Goal: Information Seeking & Learning: Understand process/instructions

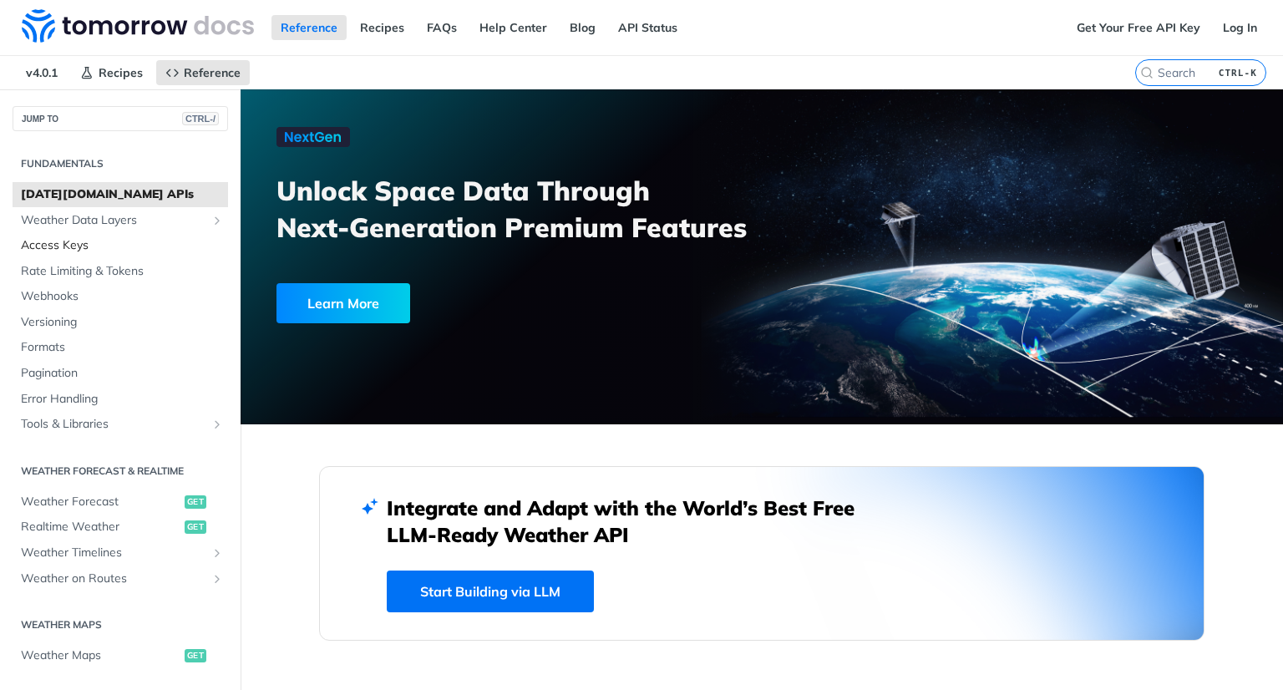
click at [158, 249] on span "Access Keys" at bounding box center [122, 245] width 203 height 17
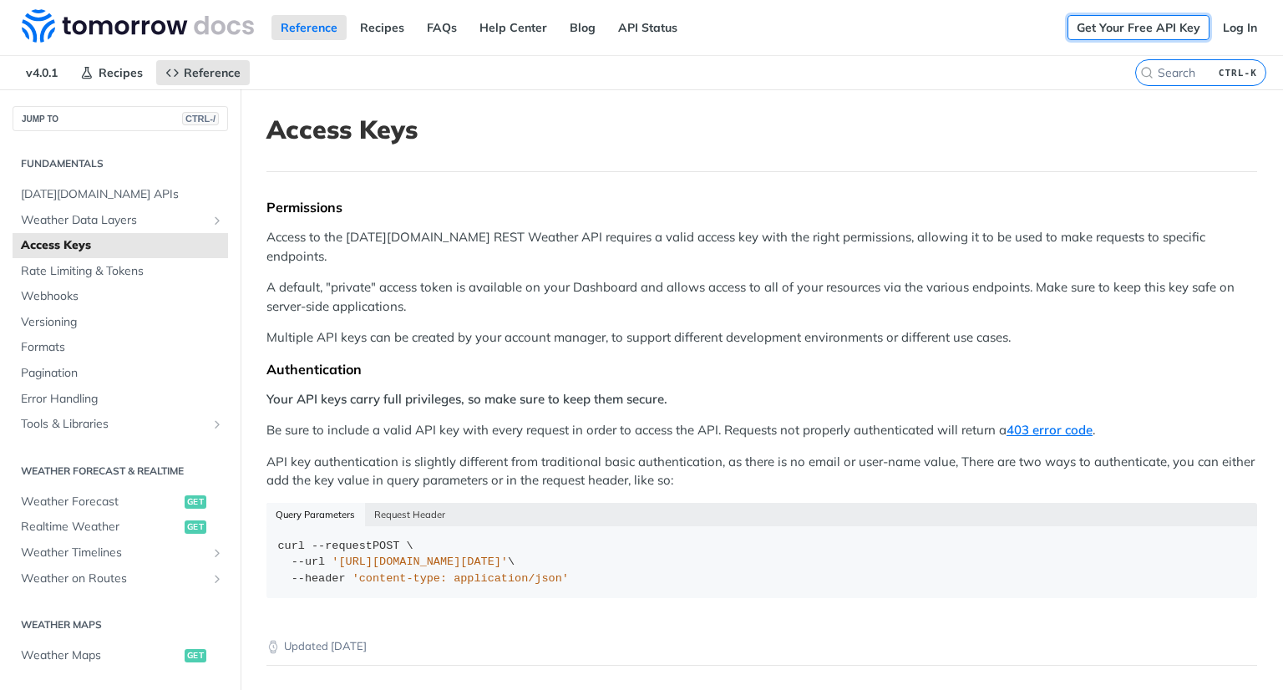
click at [1159, 28] on link "Get Your Free API Key" at bounding box center [1138, 27] width 142 height 25
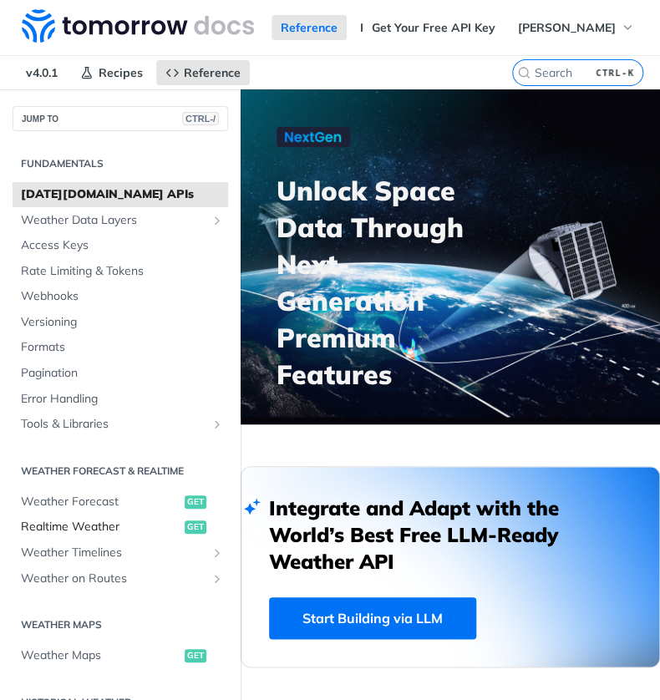
click at [121, 533] on span "Realtime Weather" at bounding box center [100, 527] width 159 height 17
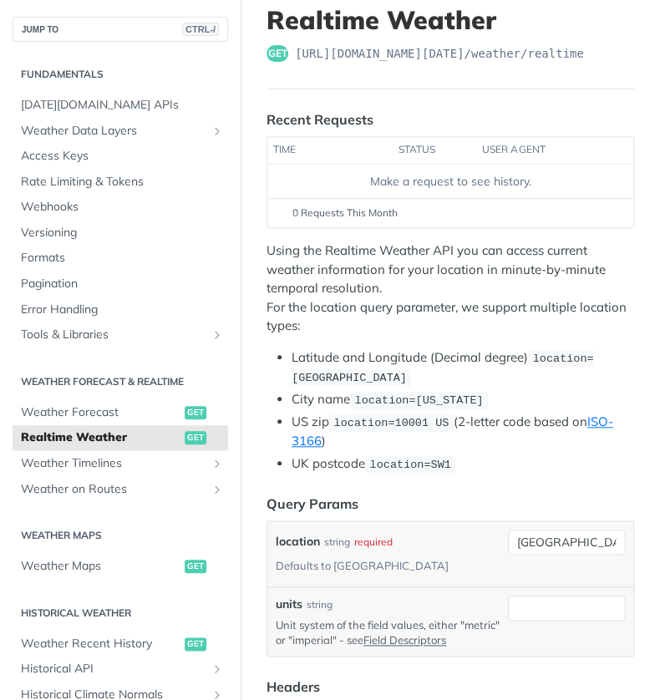
scroll to position [110, 0]
click at [407, 156] on th "status" at bounding box center [434, 149] width 84 height 27
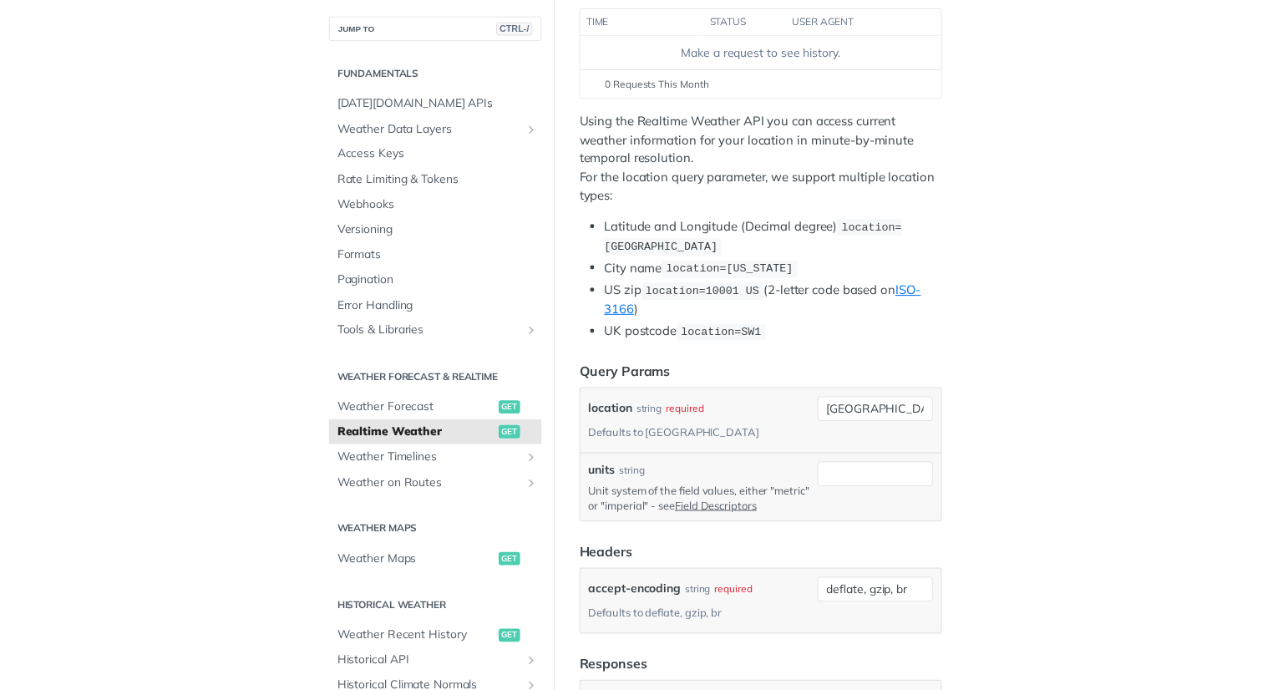
scroll to position [239, 0]
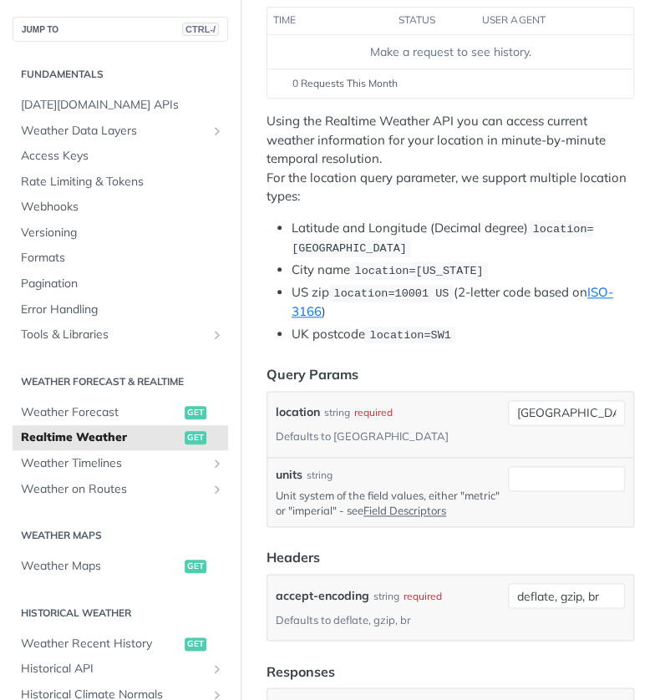
click at [407, 187] on p "Using the Realtime Weather API you can access current weather information for y…" at bounding box center [449, 159] width 367 height 94
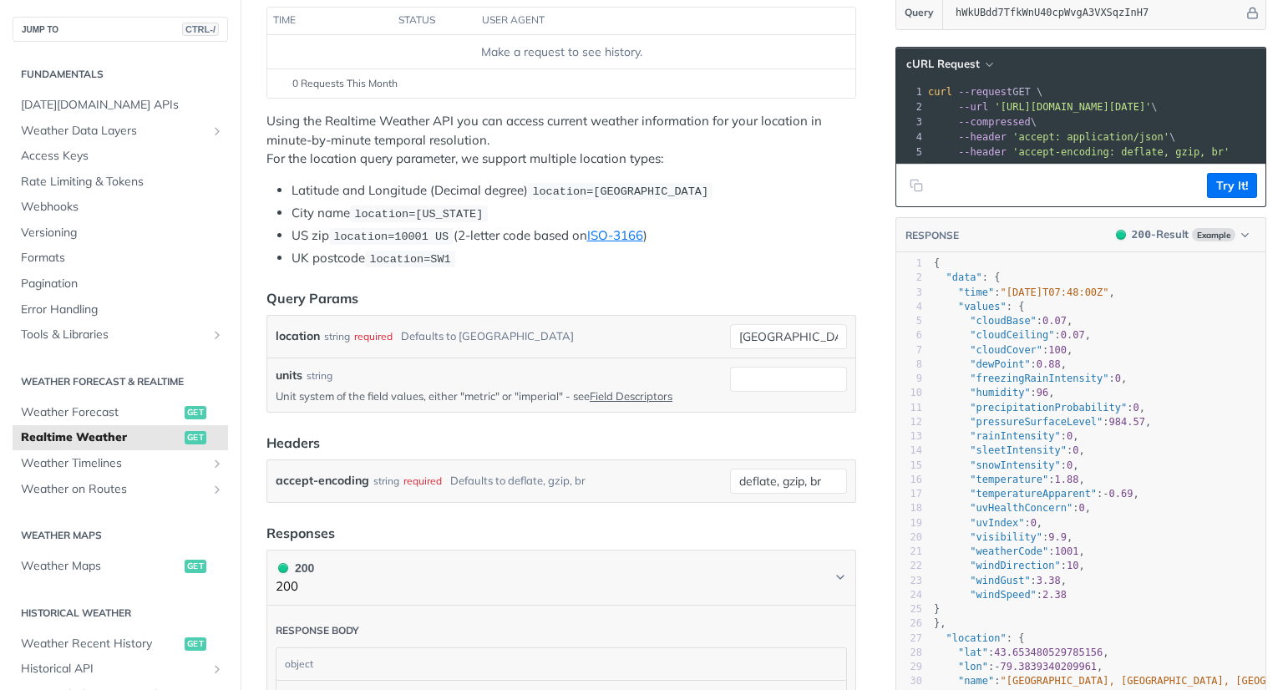
click at [659, 195] on footer "Try It!" at bounding box center [1080, 185] width 369 height 43
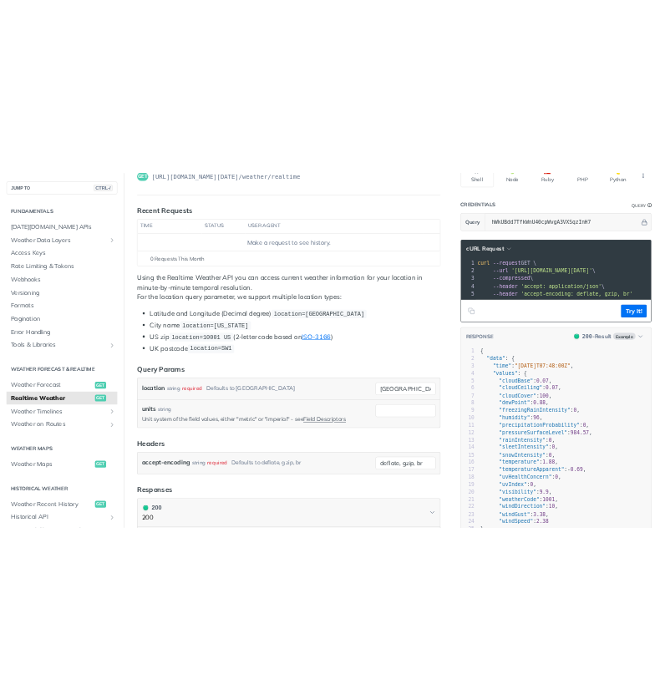
scroll to position [0, 0]
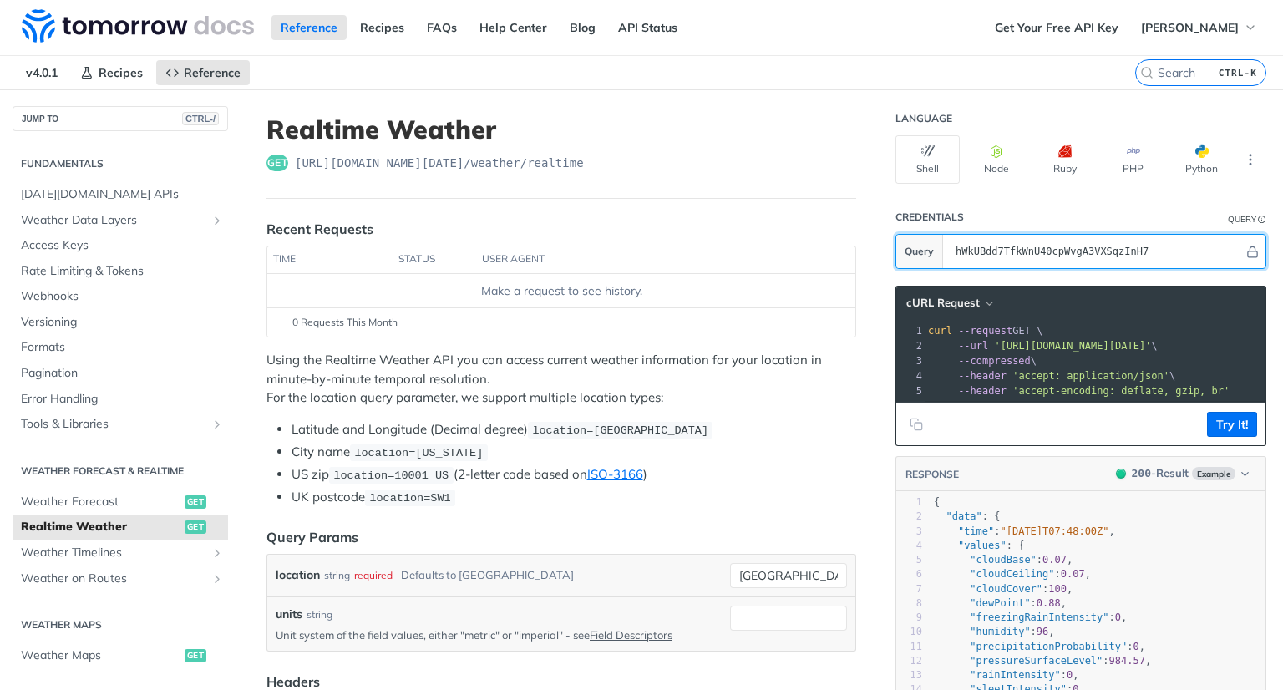
click at [659, 256] on input "hWkUBdd7TfkWnU40cpWvgA3VXSqzInH7" at bounding box center [1095, 251] width 296 height 33
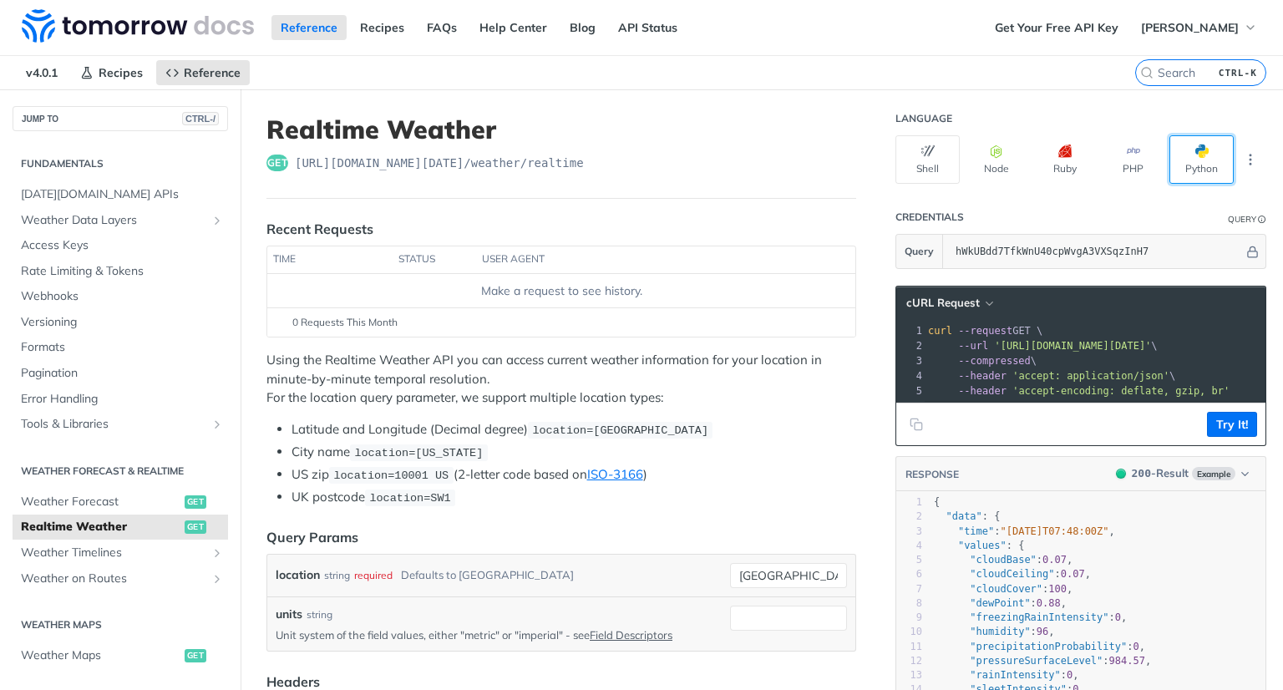
click at [659, 156] on button "Python" at bounding box center [1201, 159] width 64 height 48
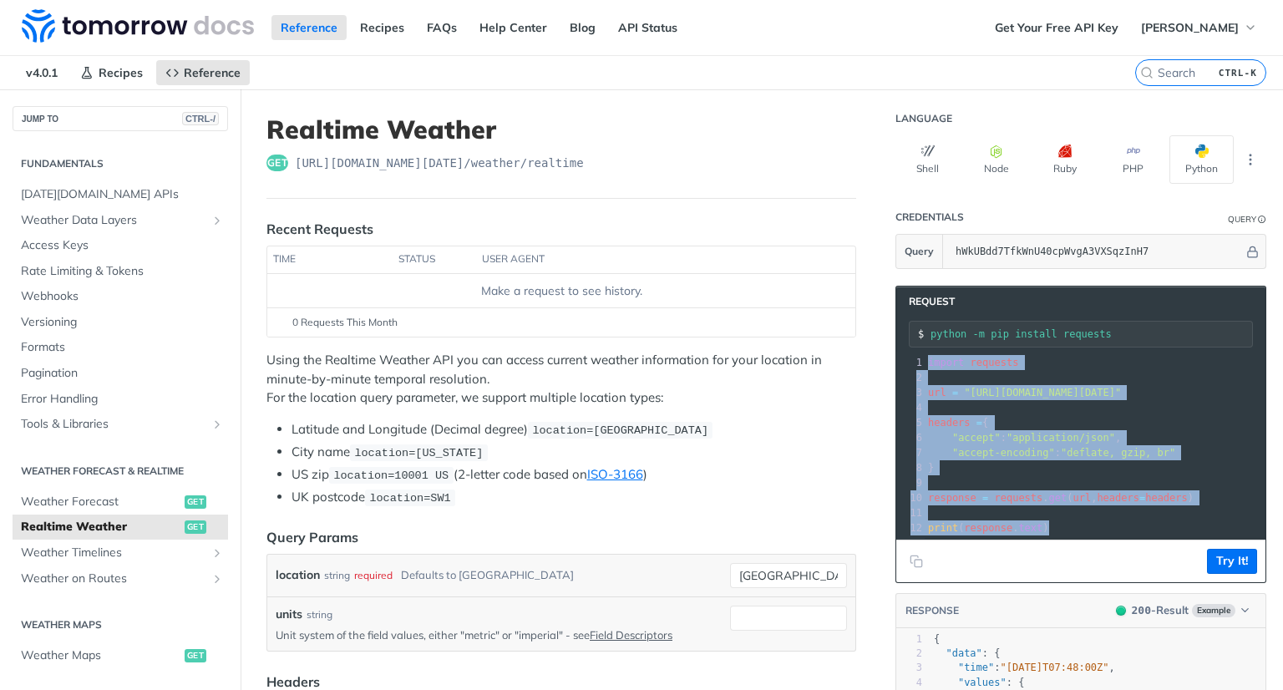
drag, startPoint x: 913, startPoint y: 360, endPoint x: 1130, endPoint y: 533, distance: 277.5
click at [659, 533] on div "12 1 import requests 2 ​ 3 url = "[URL][DOMAIN_NAME][DATE]" 4 ​ 5 headers = { 6…" at bounding box center [1224, 445] width 601 height 187
copy div "import requests 2 ​ 3 url = "[URL][DOMAIN_NAME][DATE]" 4 ​ 5 headers = { 6 "acc…"
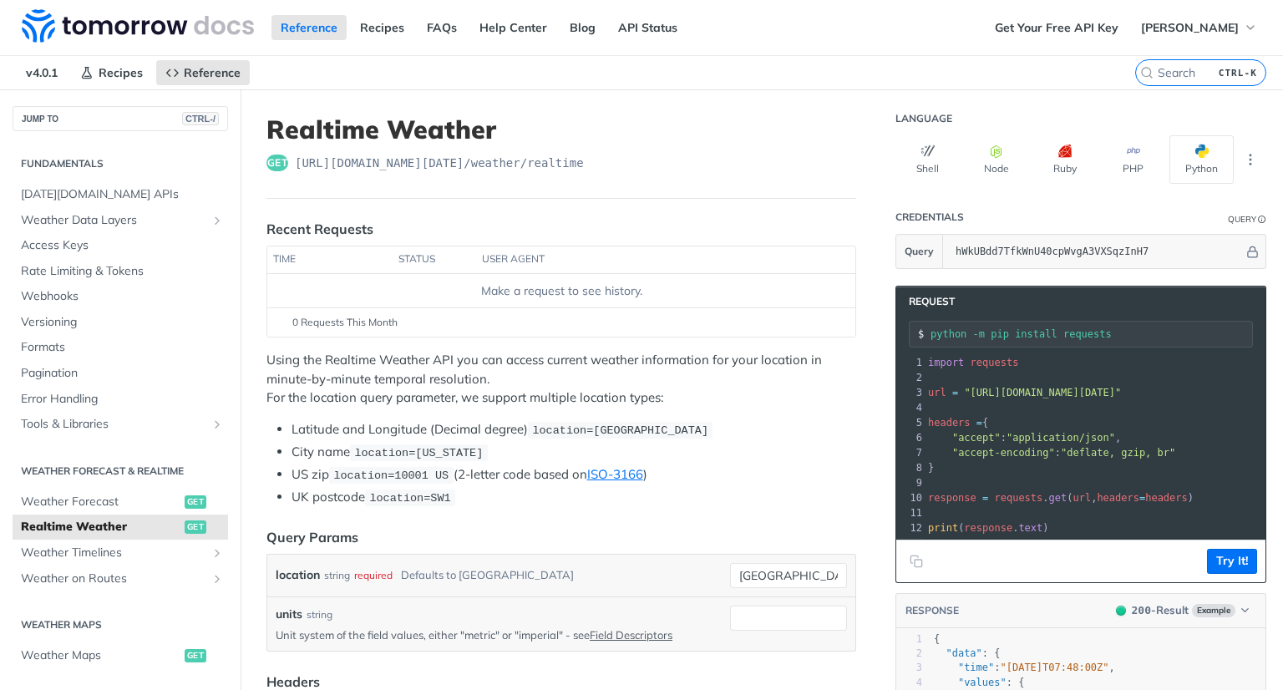
click at [659, 72] on nav "v4.0.1 Recipes Reference" at bounding box center [567, 72] width 1135 height 33
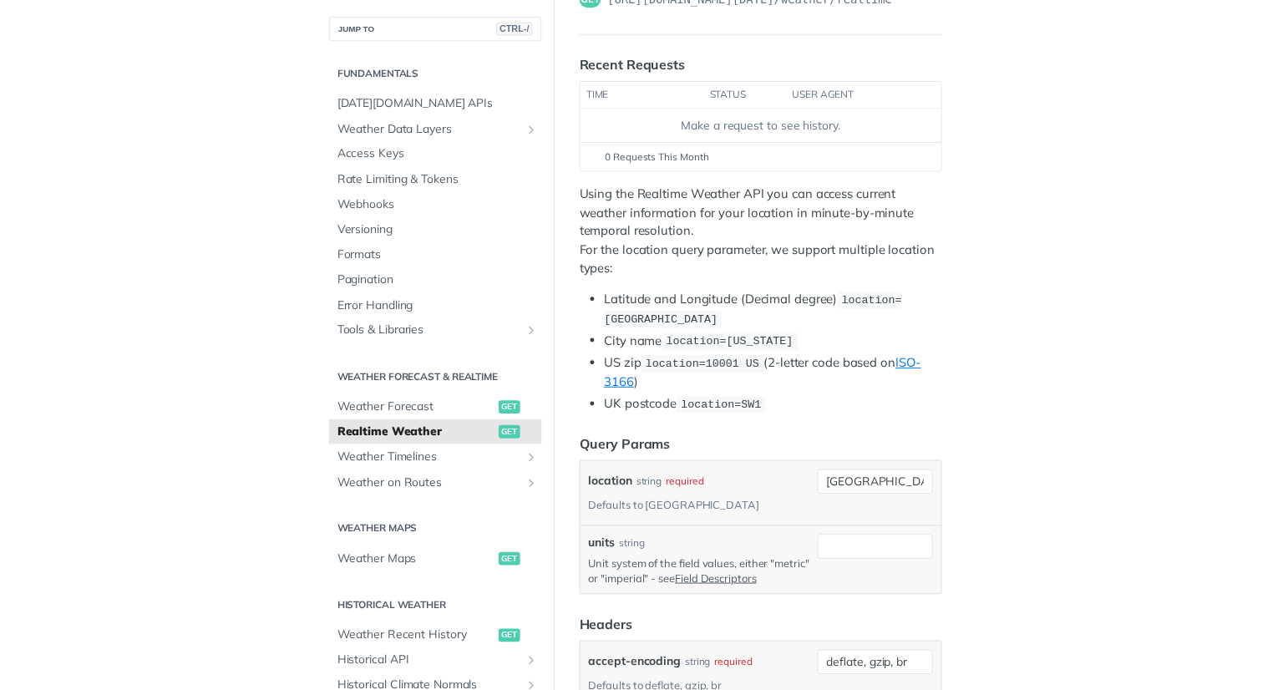
scroll to position [166, 0]
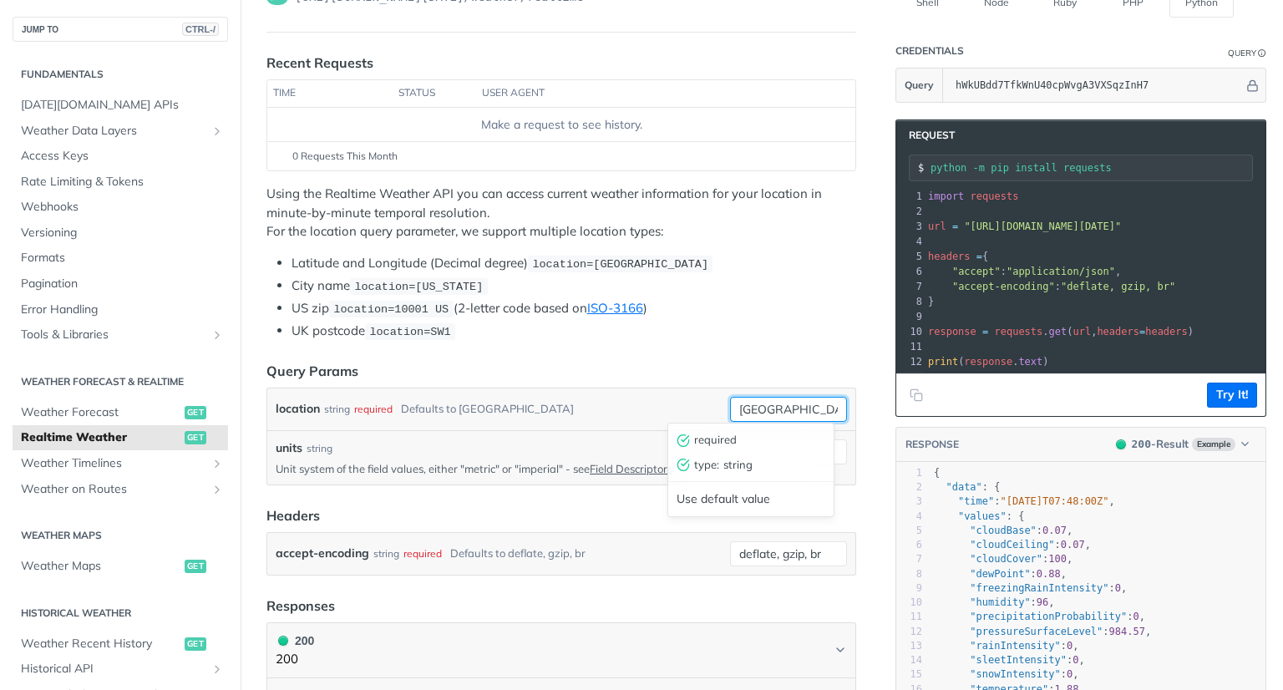
click at [659, 403] on input "[GEOGRAPHIC_DATA]" at bounding box center [788, 409] width 117 height 25
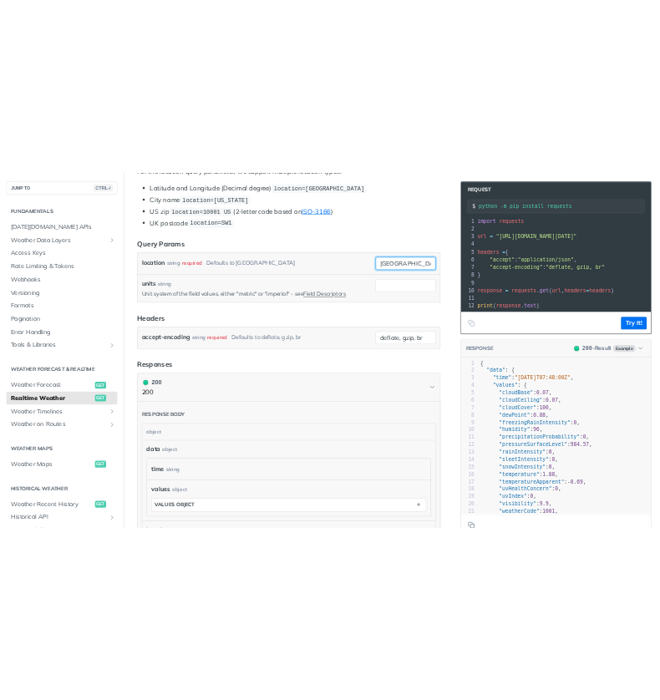
scroll to position [401, 0]
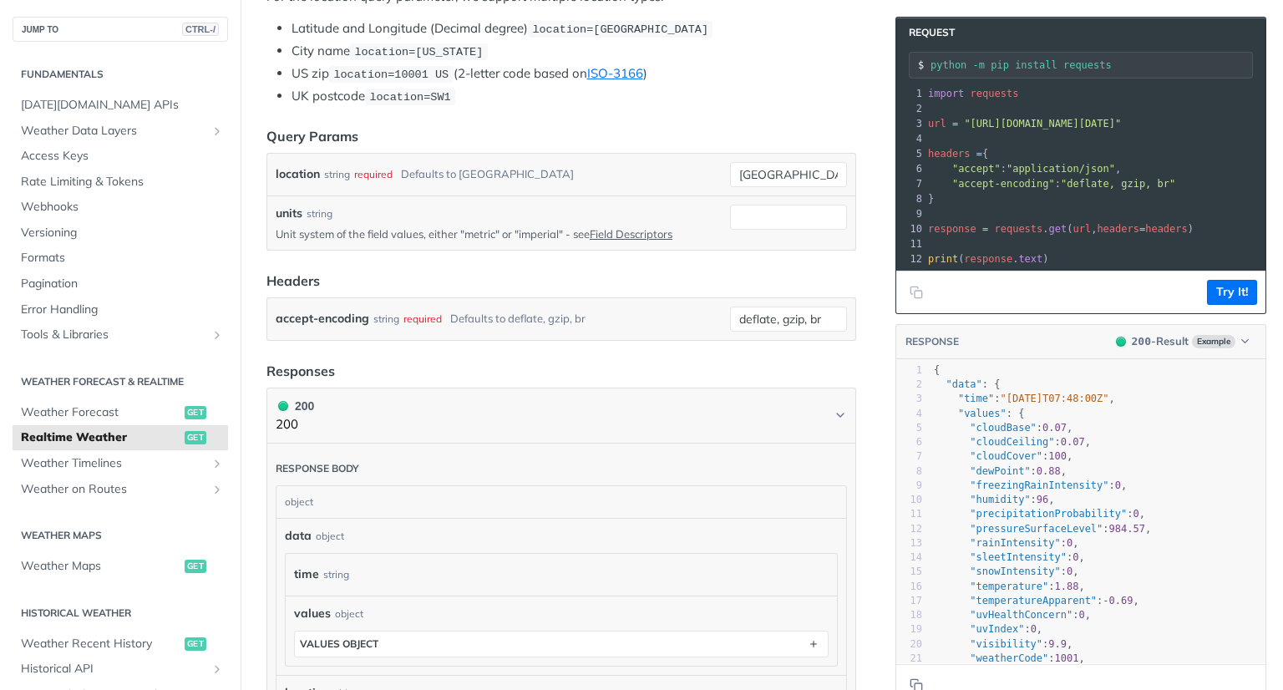
click at [634, 321] on div "accept-encoding string required Defaults to deflate, gzip, br" at bounding box center [500, 318] width 448 height 25
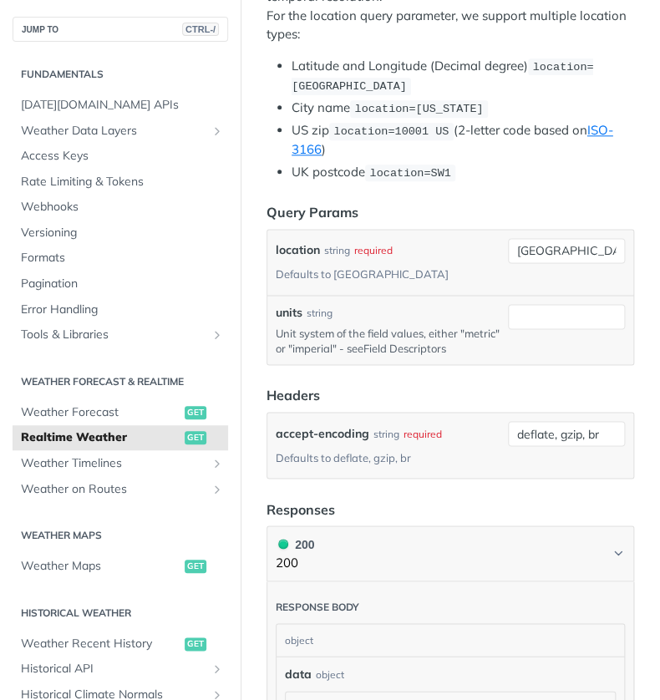
click at [424, 346] on link "Field Descriptors" at bounding box center [404, 348] width 83 height 13
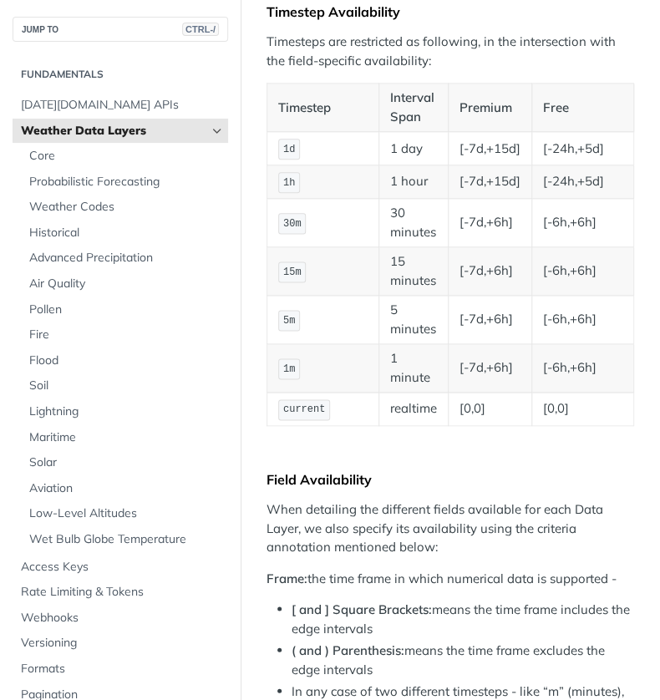
scroll to position [2336, 0]
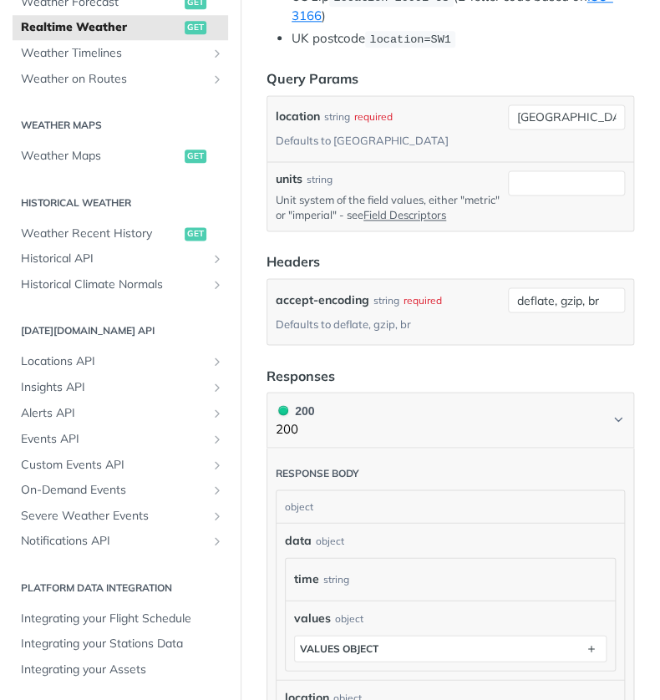
scroll to position [530, 0]
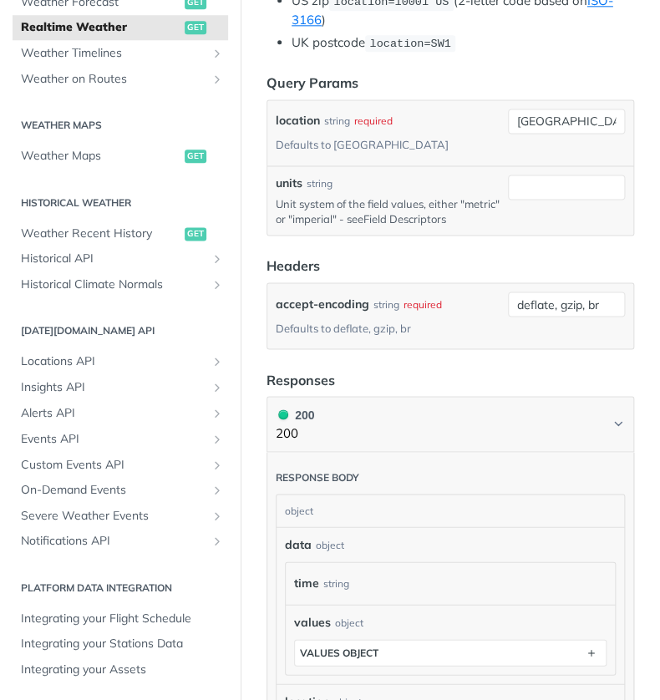
click at [420, 218] on link "Field Descriptors" at bounding box center [404, 218] width 83 height 13
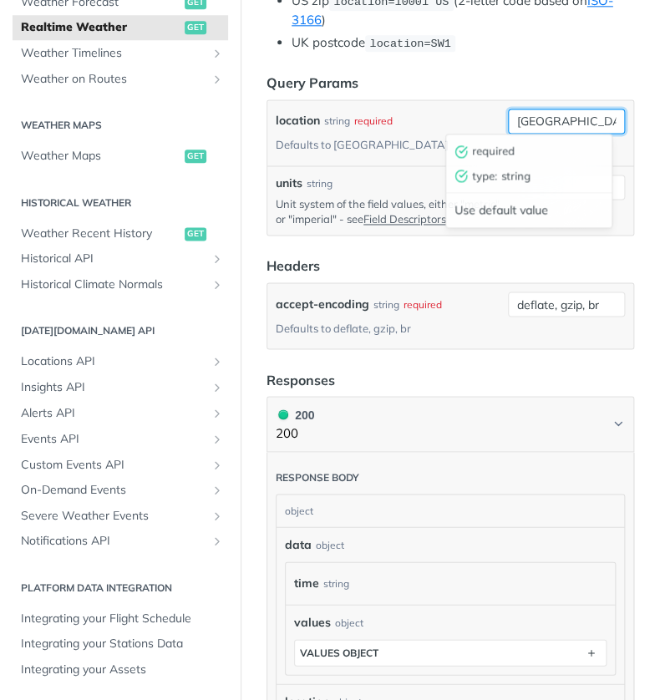
click at [523, 112] on input "[GEOGRAPHIC_DATA]" at bounding box center [566, 121] width 117 height 25
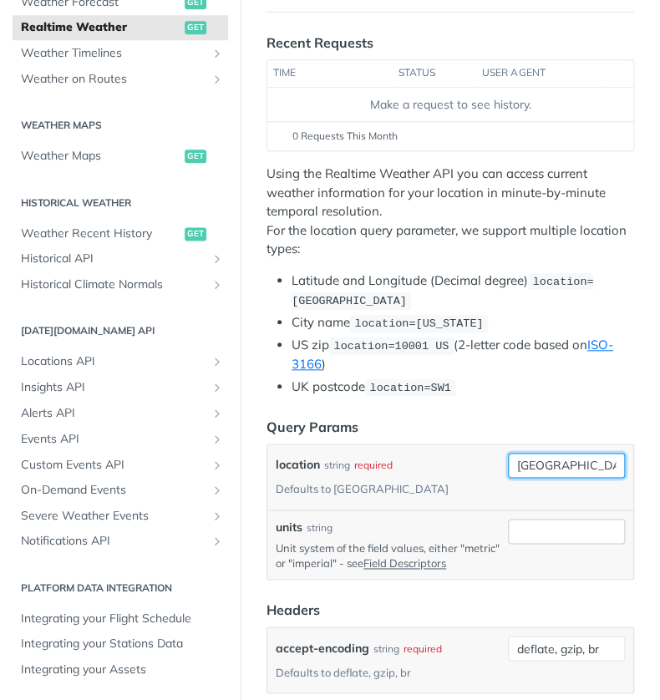
scroll to position [185, 0]
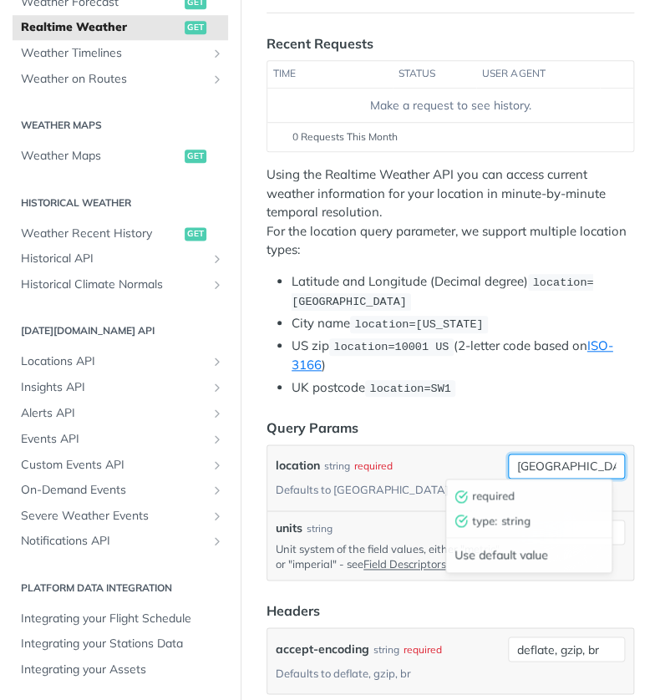
click at [551, 458] on input "[GEOGRAPHIC_DATA]" at bounding box center [566, 465] width 117 height 25
drag, startPoint x: 550, startPoint y: 462, endPoint x: 459, endPoint y: 472, distance: 91.6
click at [508, 472] on div "toronto required type : string Use default value" at bounding box center [566, 465] width 117 height 25
paste input "36.078274,-115.129036"
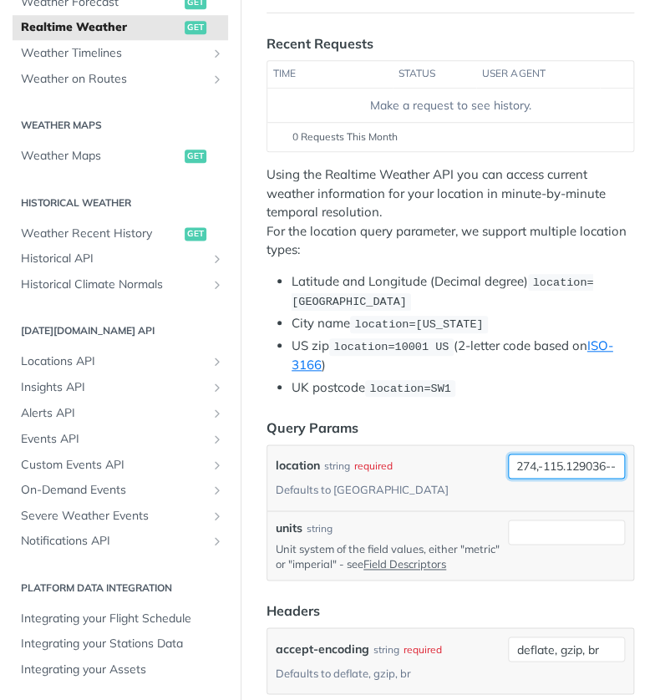
drag, startPoint x: 560, startPoint y: 468, endPoint x: 639, endPoint y: 461, distance: 78.9
click at [639, 461] on article "Realtime Weather get [URL][DOMAIN_NAME][DATE] /weather/realtime Recent Requests…" at bounding box center [449, 617] width 419 height 1427
click at [604, 457] on input "36.078274,-115.129036--" at bounding box center [566, 465] width 117 height 25
paste input "32.846455,-96.847969"
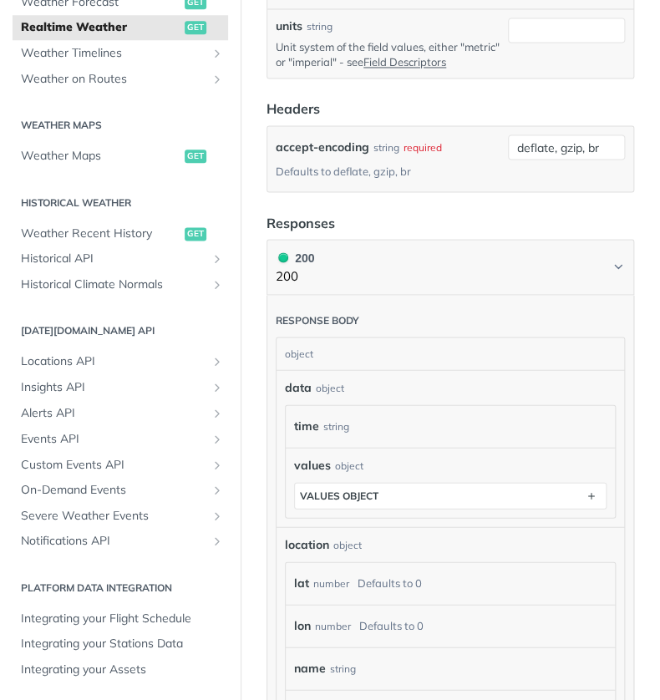
scroll to position [688, 0]
type input "36.078274,-115.129036--32.846455,-96.847969"
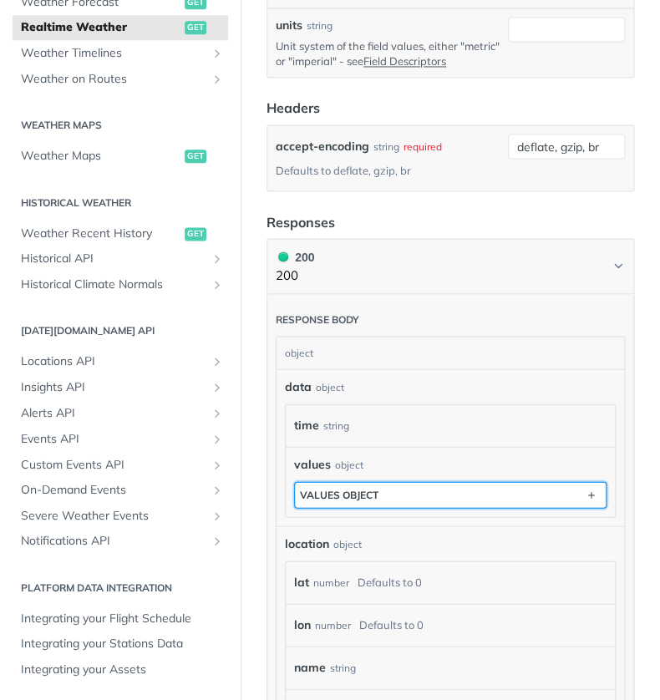
scroll to position [0, 0]
click at [532, 506] on button "values object" at bounding box center [450, 494] width 311 height 25
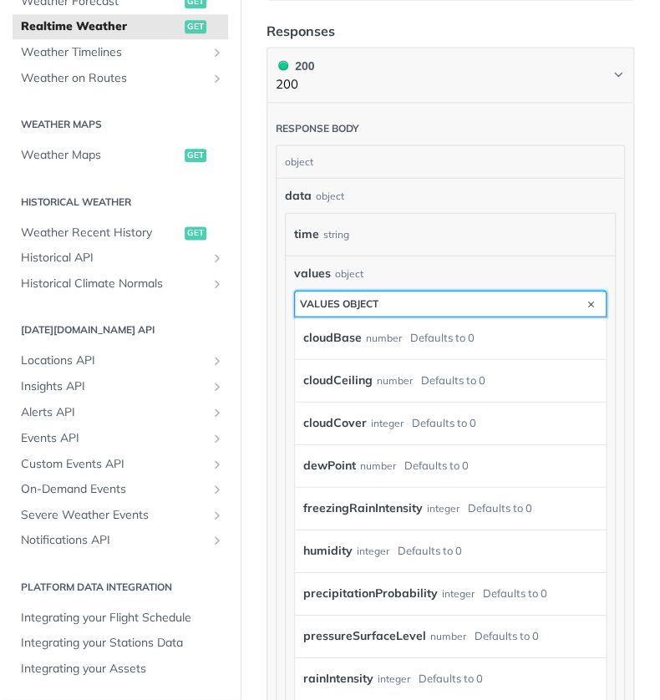
scroll to position [880, 0]
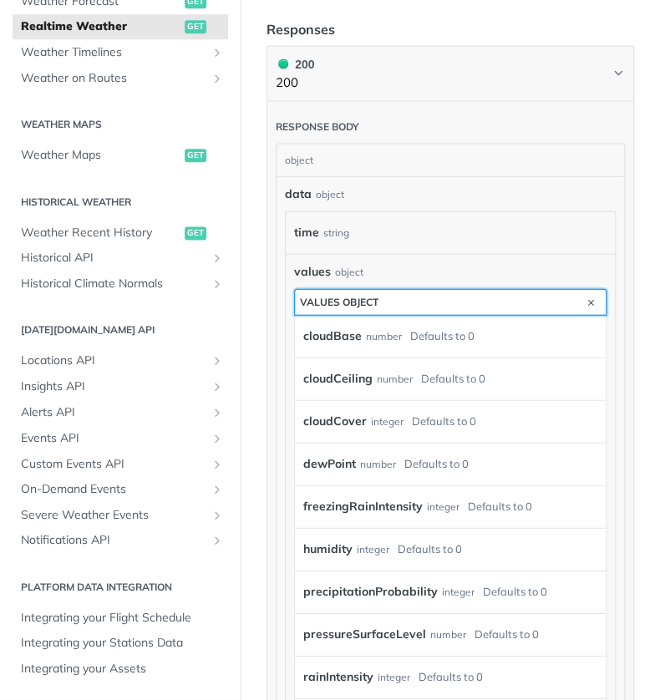
click at [541, 315] on button "values object" at bounding box center [450, 302] width 311 height 25
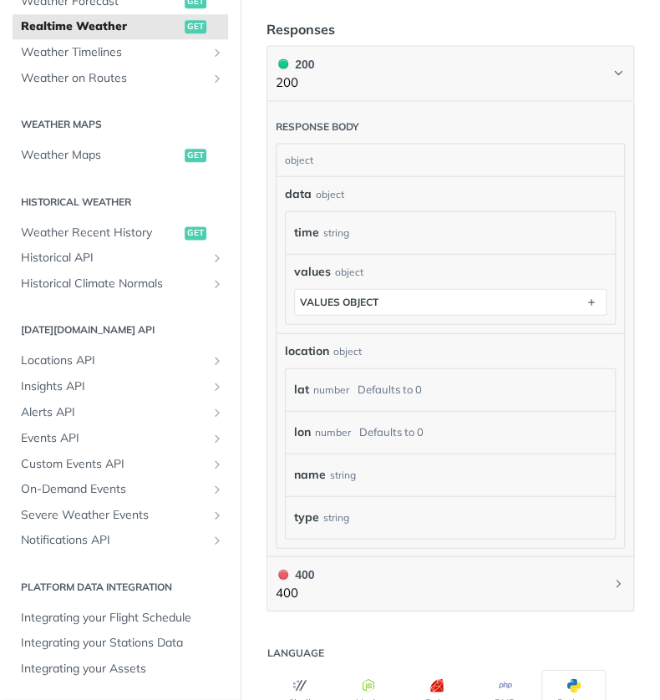
click at [385, 402] on div "Defaults to 0" at bounding box center [389, 389] width 64 height 24
click at [340, 402] on div "number" at bounding box center [331, 389] width 36 height 24
click at [381, 402] on div "Defaults to 0" at bounding box center [389, 389] width 64 height 24
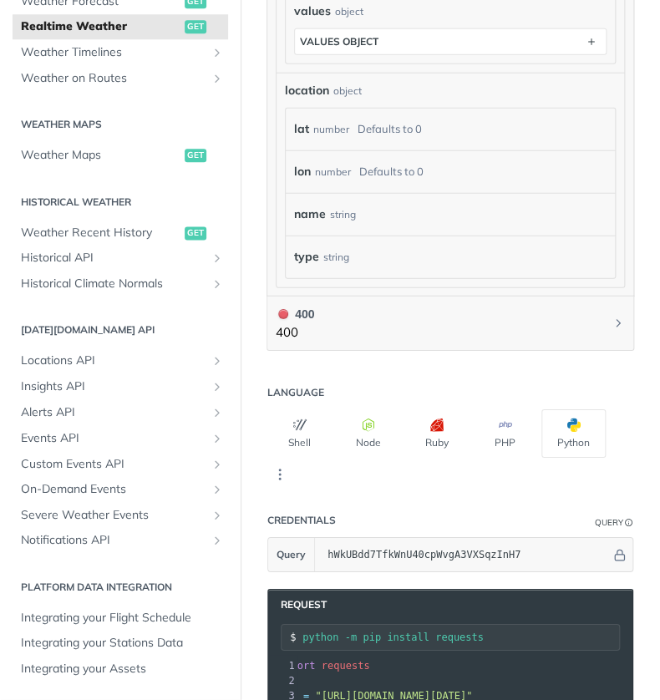
scroll to position [1131, 0]
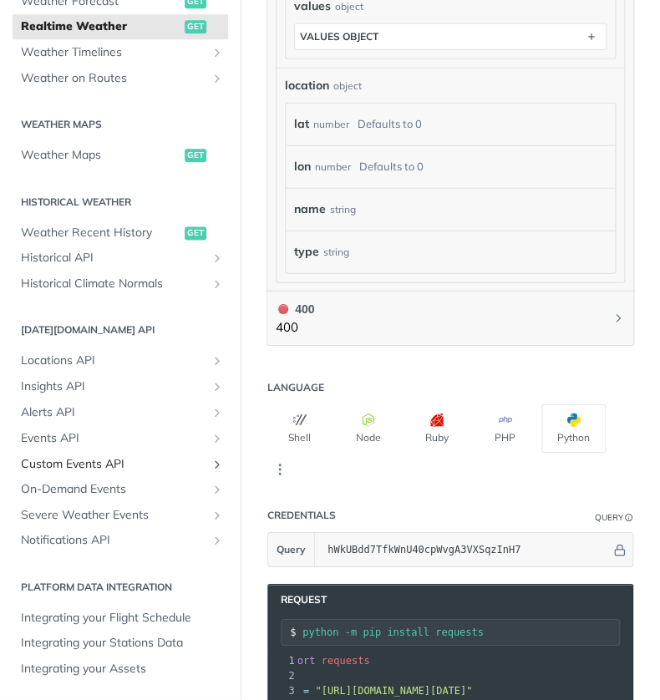
scroll to position [1148, 0]
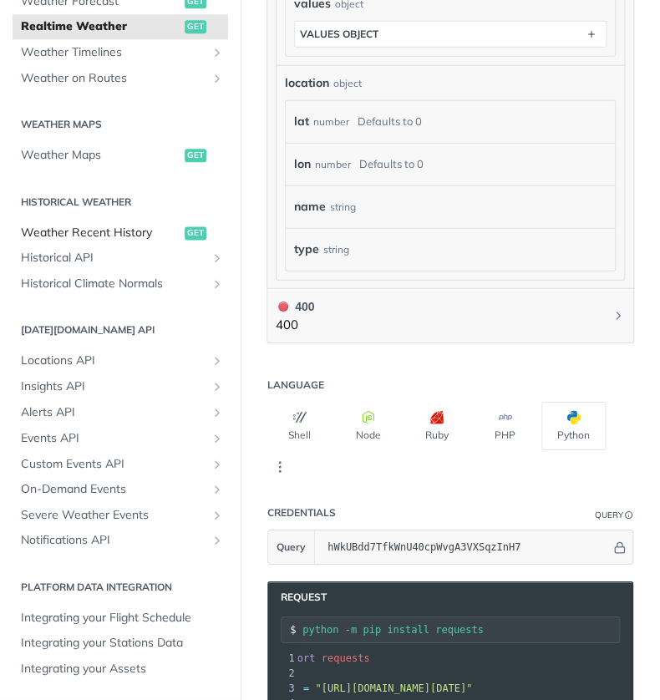
click at [127, 234] on span "Weather Recent History" at bounding box center [100, 233] width 159 height 17
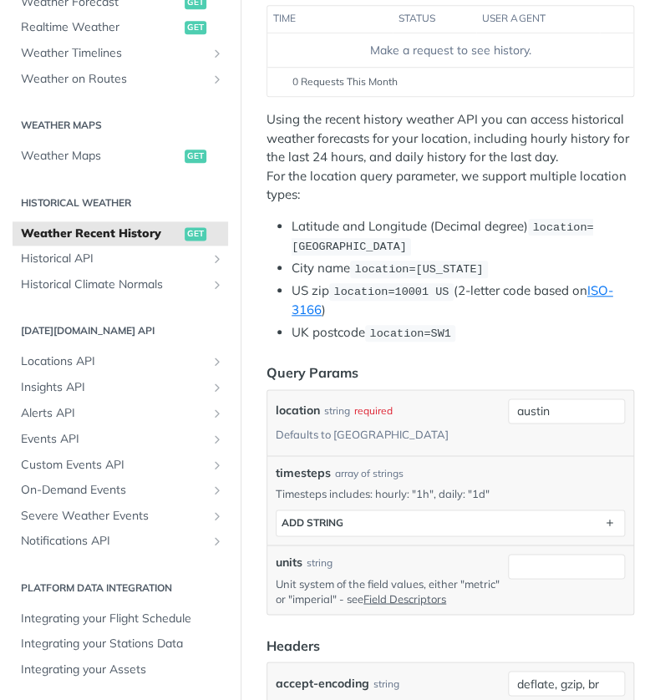
scroll to position [242, 0]
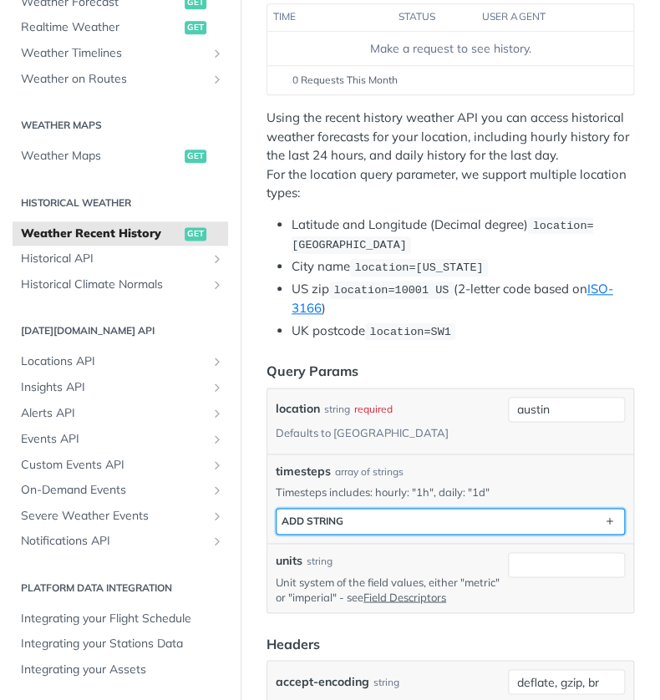
click at [473, 522] on button "ADD string" at bounding box center [449, 521] width 347 height 25
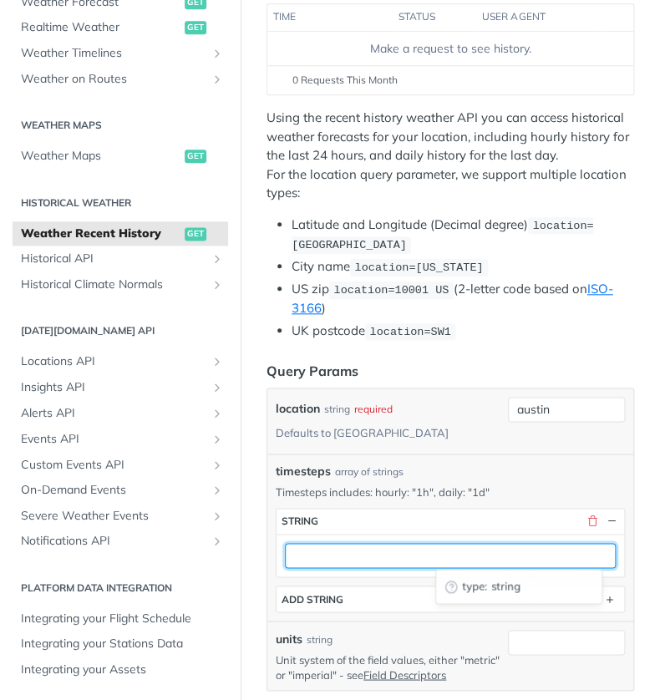
click at [454, 559] on input "text" at bounding box center [450, 555] width 331 height 25
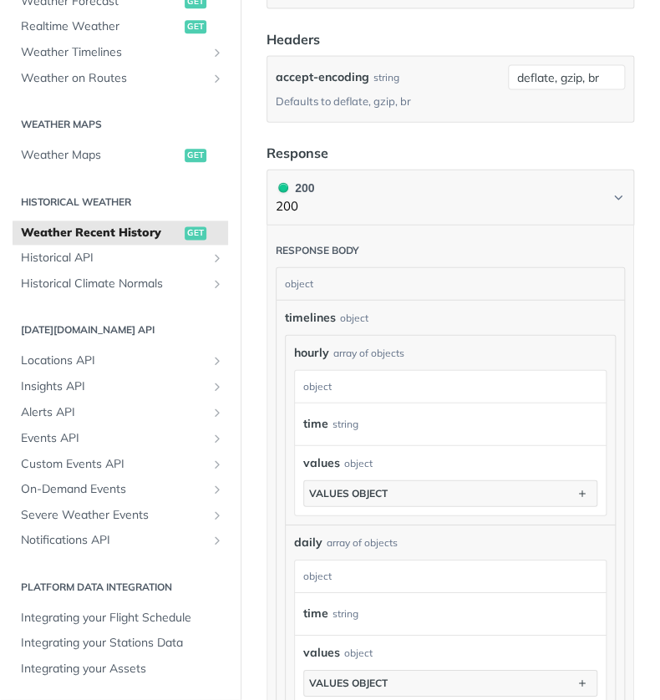
scroll to position [923, 0]
click at [461, 164] on header "Response" at bounding box center [449, 154] width 367 height 20
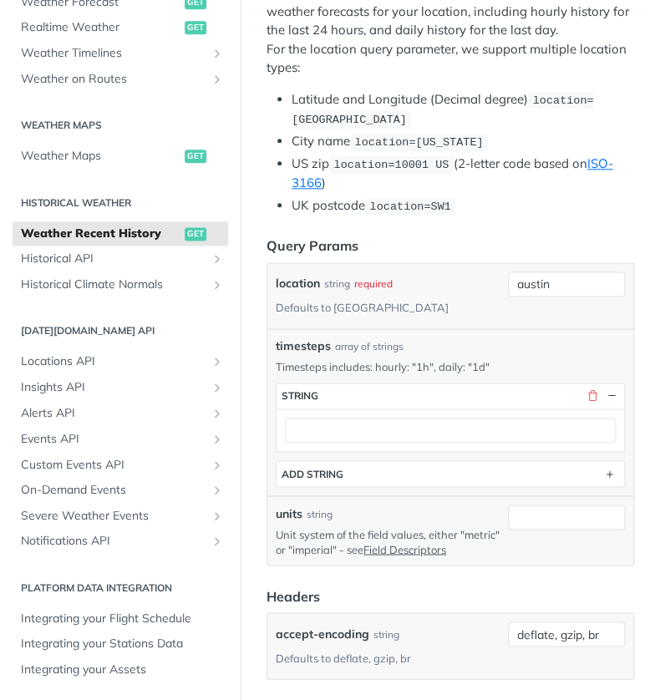
scroll to position [367, 0]
drag, startPoint x: 551, startPoint y: 285, endPoint x: 484, endPoint y: 292, distance: 67.2
click at [484, 292] on div "location string required Defaults to [GEOGRAPHIC_DATA] austin required type : s…" at bounding box center [450, 295] width 349 height 48
paste input "32.846455,-96.847969"
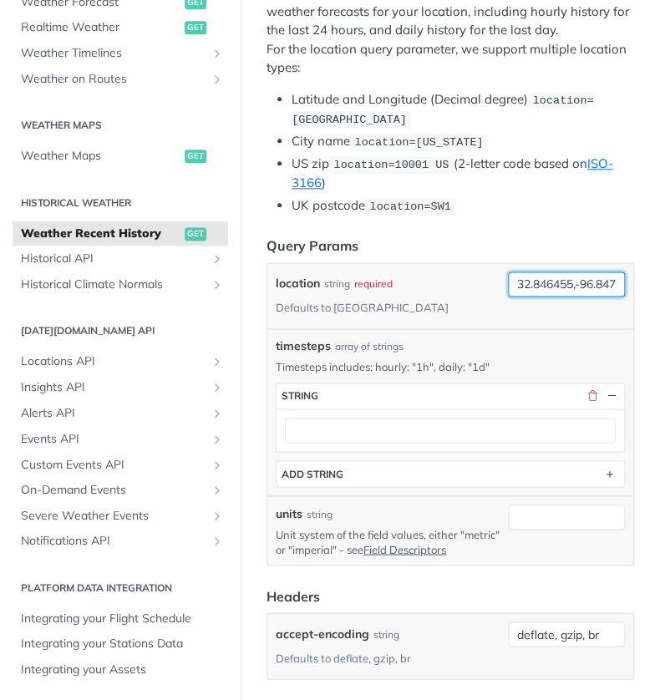
drag, startPoint x: 595, startPoint y: 276, endPoint x: 441, endPoint y: 275, distance: 153.6
click at [441, 275] on div "location string required Defaults to [GEOGRAPHIC_DATA] 32.846455,-96.847969" at bounding box center [450, 295] width 349 height 48
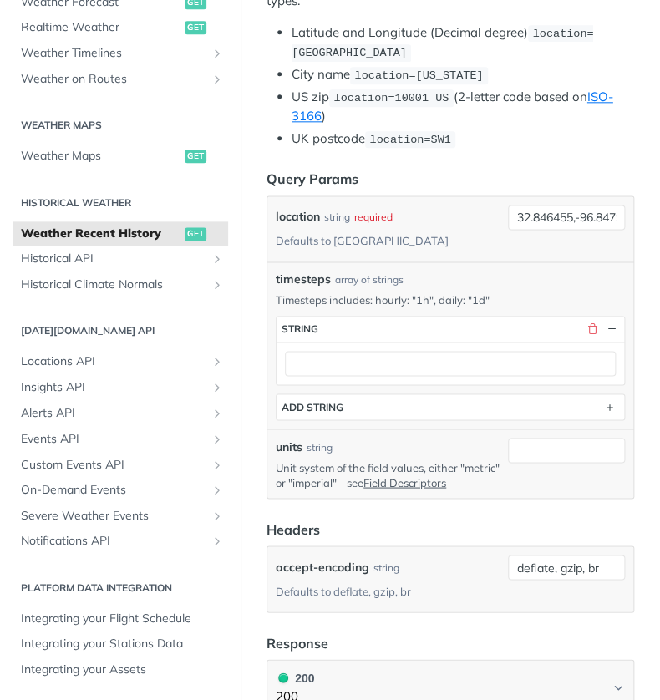
scroll to position [428, 0]
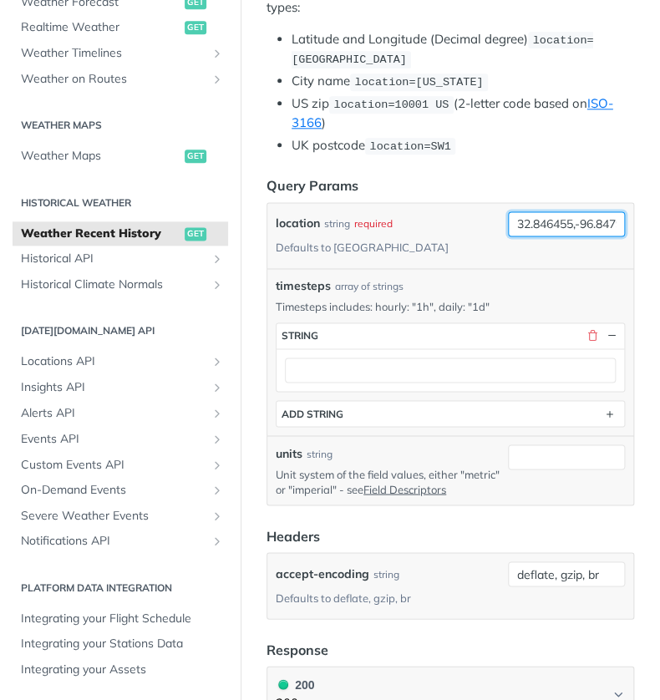
click at [508, 222] on input "32.846455,-96.847969" at bounding box center [566, 223] width 117 height 25
paste input "36.078274,-115.129036"
drag, startPoint x: 580, startPoint y: 219, endPoint x: 630, endPoint y: 221, distance: 50.2
click at [630, 221] on article "Weather Recent History get [URL][DOMAIN_NAME][DATE] /weather/history/recent Rec…" at bounding box center [449, 565] width 419 height 1807
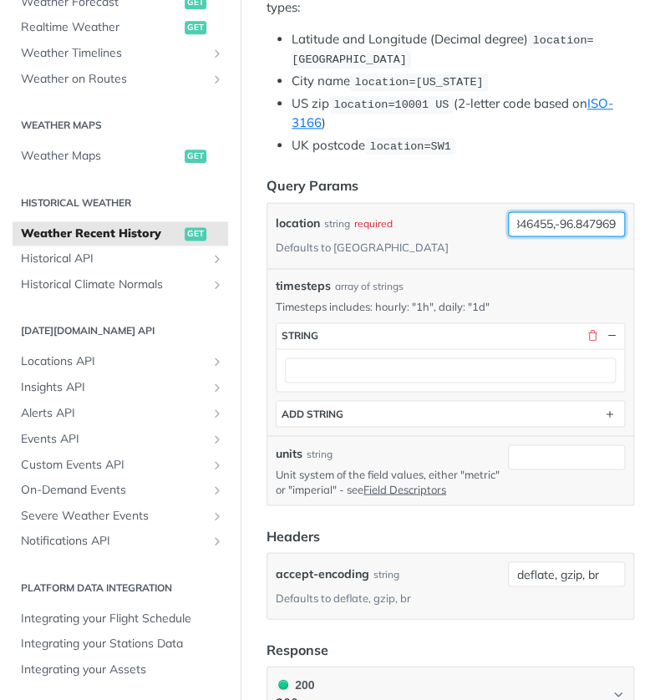
type input "36.078274,-115.129036--32.846455,-96.847969"
click at [500, 153] on article "Weather Recent History get [URL][DOMAIN_NAME][DATE] /weather/history/recent Rec…" at bounding box center [449, 565] width 419 height 1807
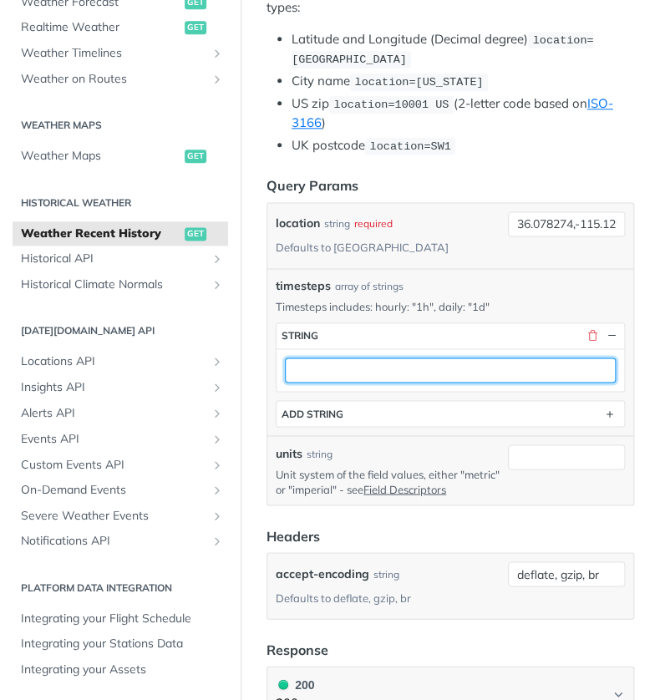
click at [448, 366] on input "text" at bounding box center [450, 369] width 331 height 25
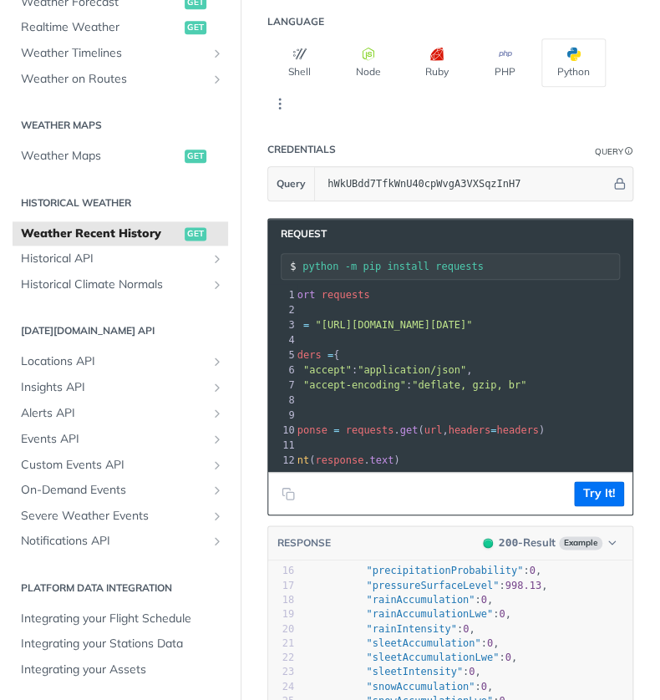
scroll to position [1892, 0]
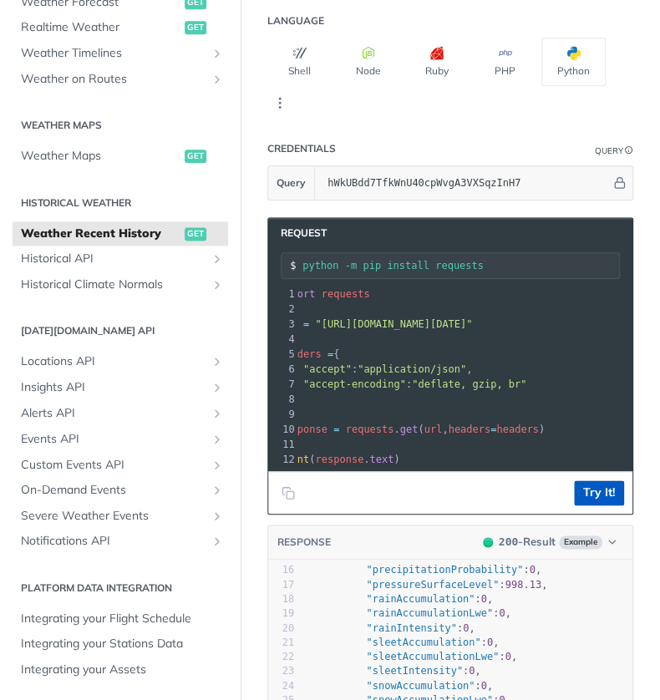
type input "1h"
click at [583, 505] on button "Try It!" at bounding box center [599, 492] width 50 height 25
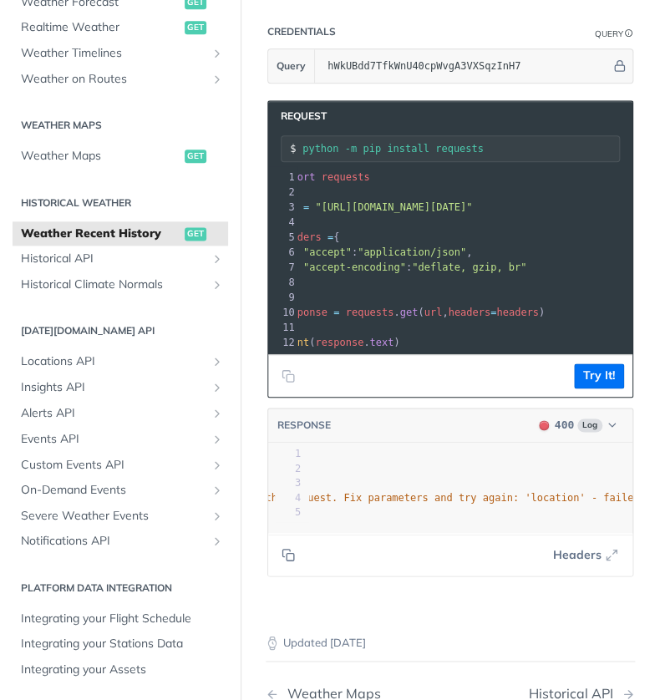
scroll to position [0, 0]
click at [507, 503] on span ""The entries provided as query parameters were not valid for the request. Fix p…" at bounding box center [88, 497] width 1285 height 12
type textarea ""message": "The entries provided as query parameters were not valid for the req…"
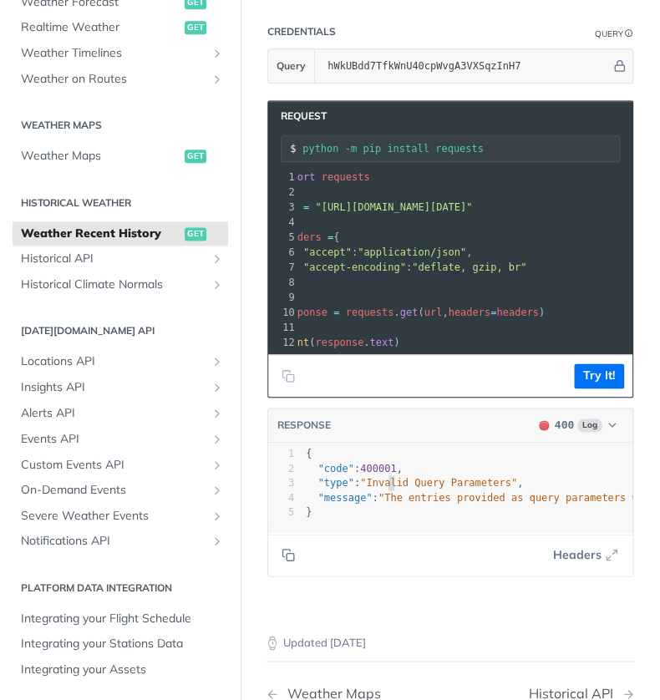
click at [386, 488] on span ""Invalid Query Parameters"" at bounding box center [438, 482] width 157 height 12
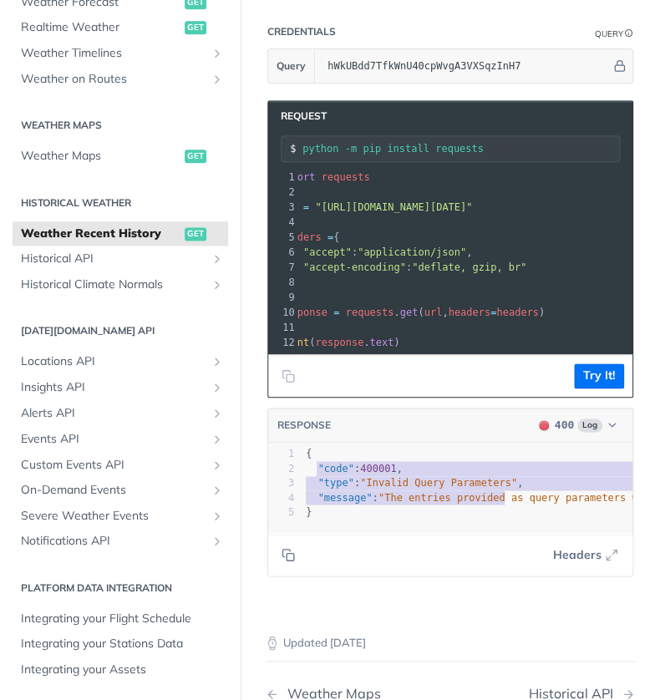
type textarea ""code": 400001, "type": "Invalid Query Parameters", "message": "The entries pro…"
drag, startPoint x: 319, startPoint y: 491, endPoint x: 557, endPoint y: 528, distance: 240.8
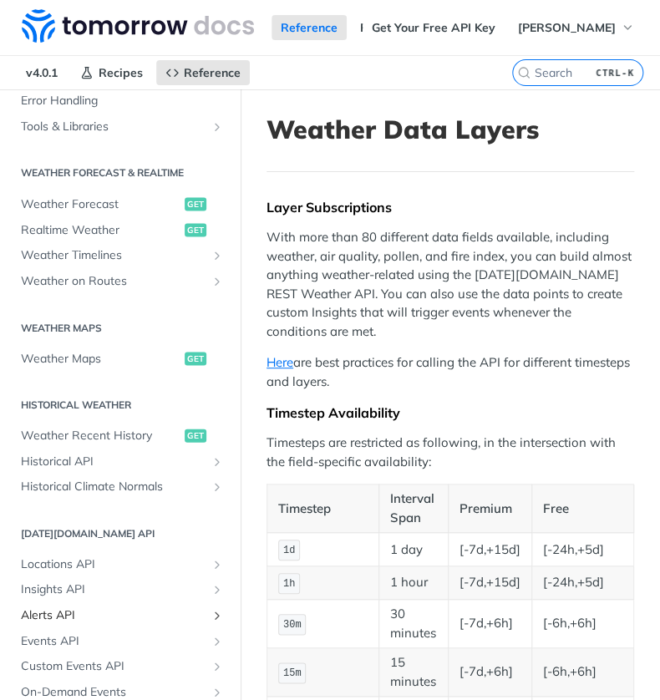
scroll to position [674, 0]
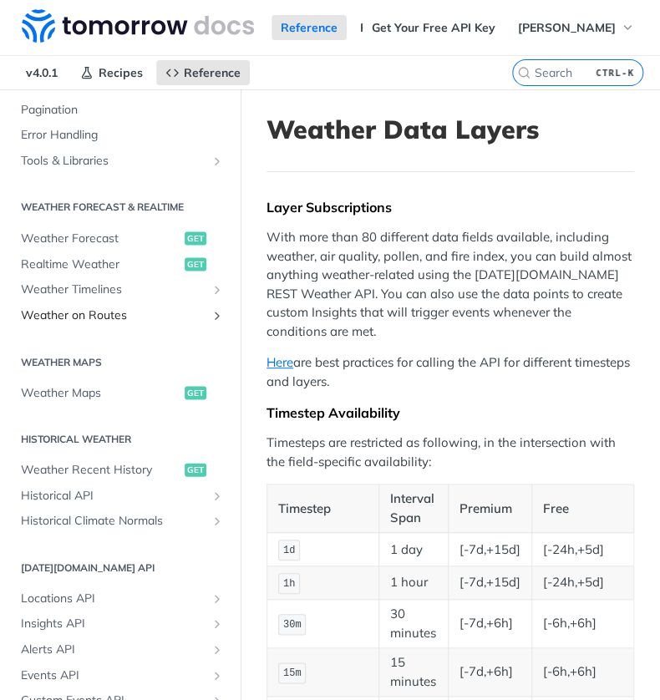
click at [189, 318] on span "Weather on Routes" at bounding box center [113, 314] width 185 height 17
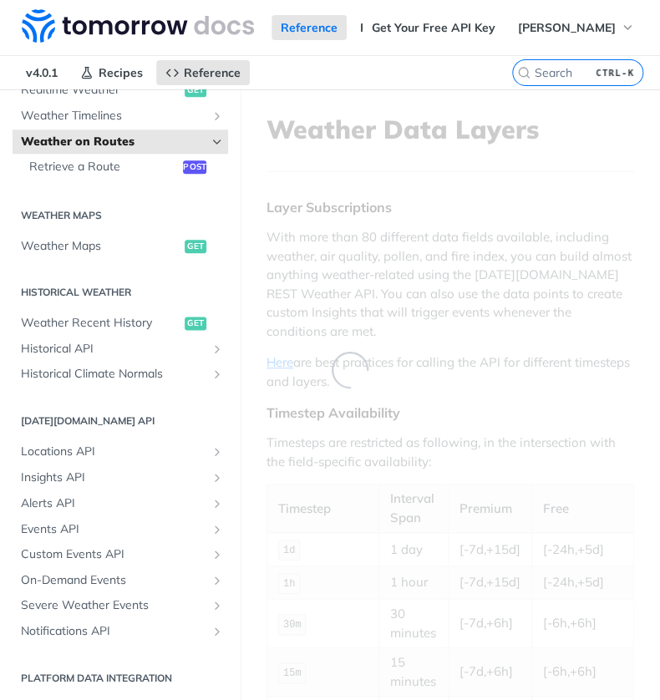
scroll to position [263, 0]
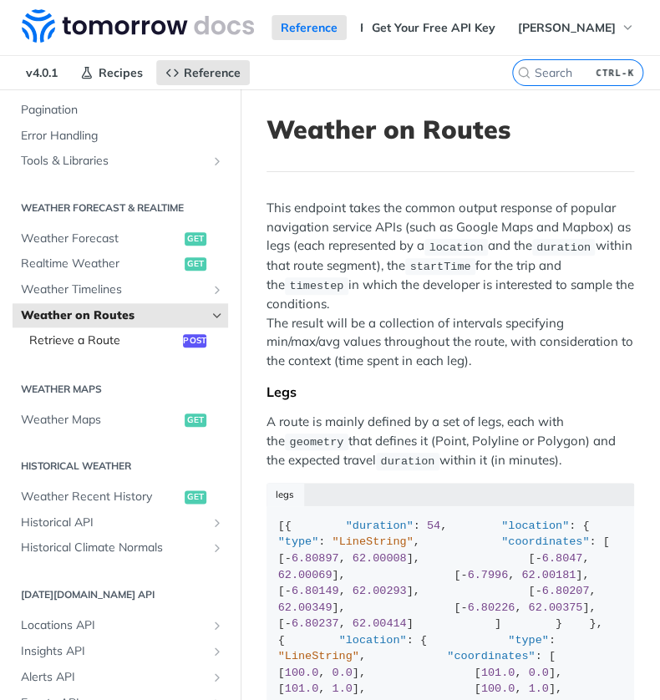
click at [161, 328] on link "Retrieve a Route post" at bounding box center [124, 340] width 207 height 25
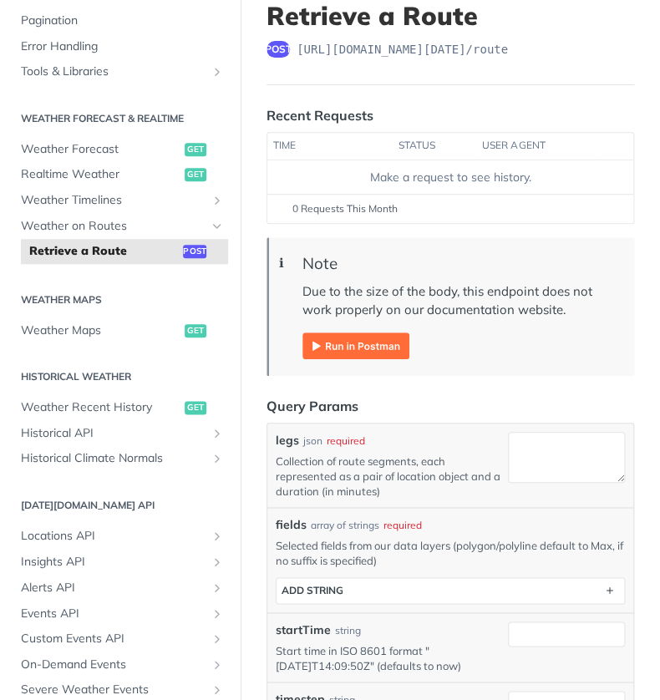
scroll to position [117, 0]
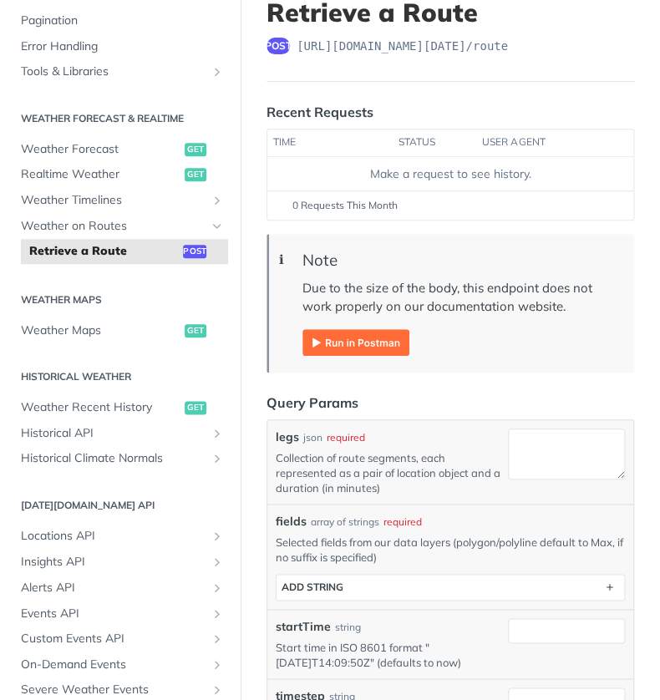
click at [372, 342] on img "Expand image" at bounding box center [355, 342] width 107 height 27
